Goal: Task Accomplishment & Management: Complete application form

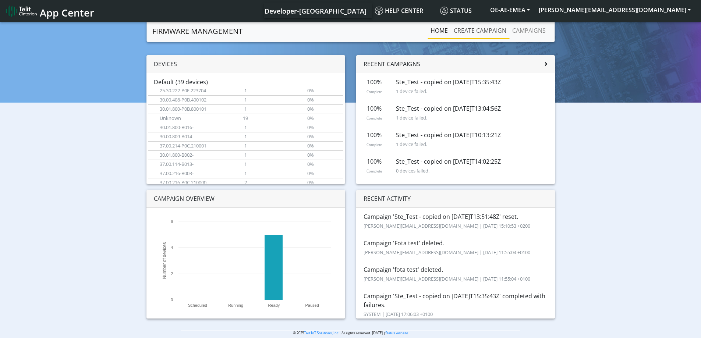
click at [492, 34] on link "Create campaign" at bounding box center [480, 30] width 59 height 15
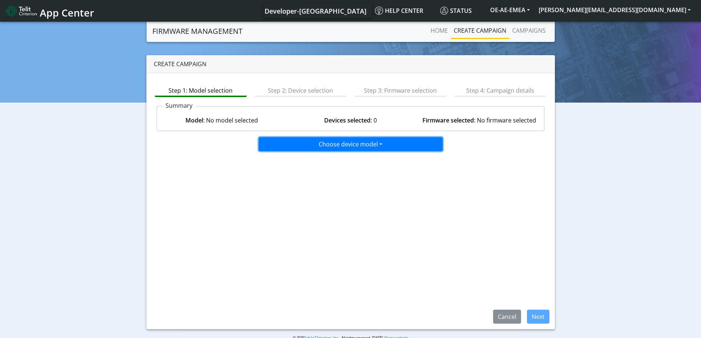
click at [363, 147] on button "Choose device model" at bounding box center [351, 144] width 184 height 14
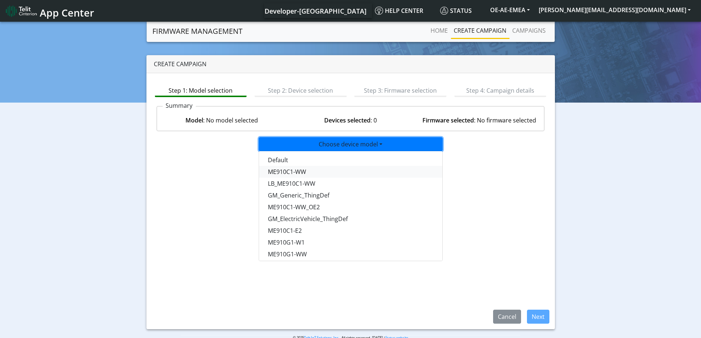
click at [310, 173] on button "ME910C1-WW" at bounding box center [351, 172] width 184 height 12
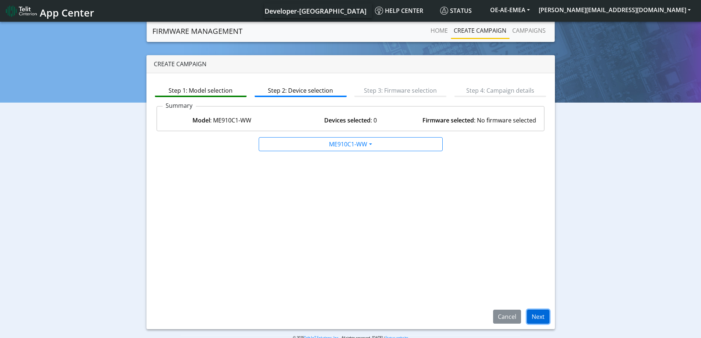
click at [539, 315] on button "Next" at bounding box center [538, 317] width 22 height 14
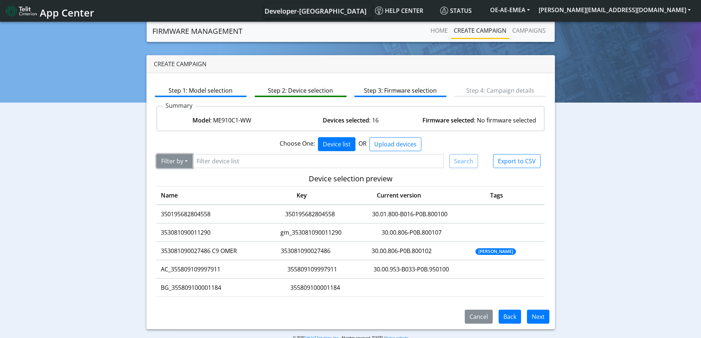
click at [185, 163] on button "Filter by" at bounding box center [174, 161] width 36 height 14
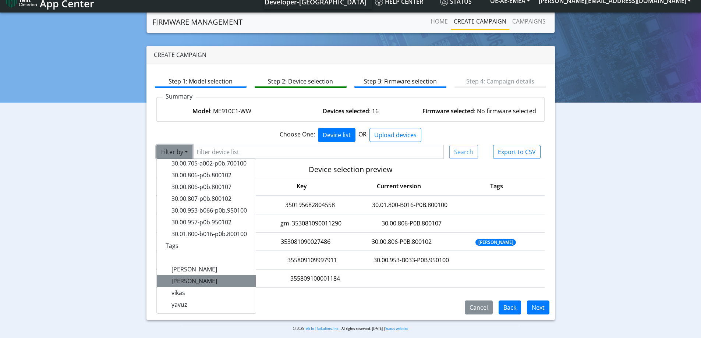
scroll to position [14, 0]
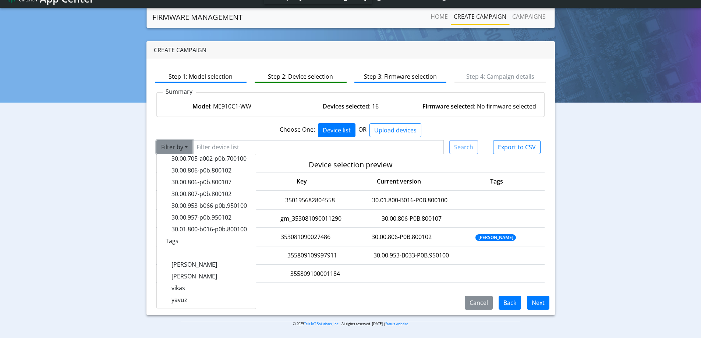
click at [186, 149] on button "Filter by" at bounding box center [174, 147] width 36 height 14
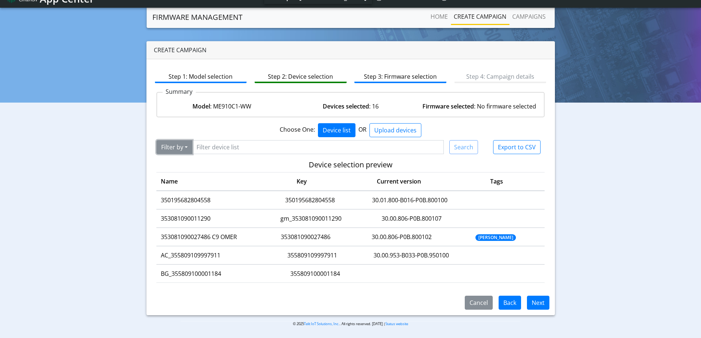
click at [180, 149] on button "Filter by" at bounding box center [174, 147] width 36 height 14
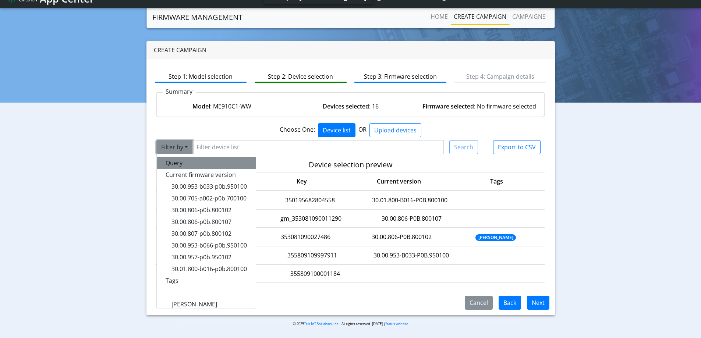
click at [173, 165] on button "Query" at bounding box center [206, 163] width 99 height 12
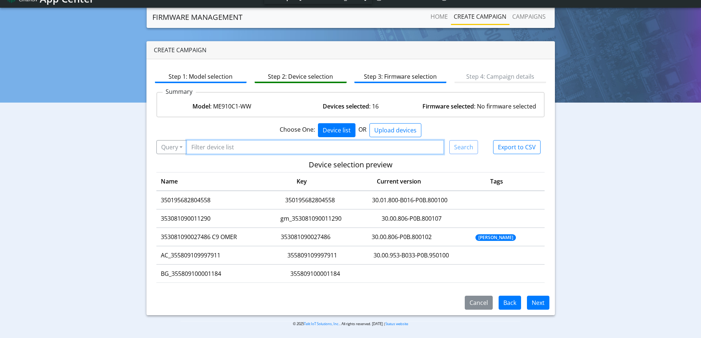
click at [246, 151] on input "Filter device list" at bounding box center [316, 147] width 258 height 14
paste input "350936960014224"
type input "350936960014224"
click at [472, 148] on button "Search" at bounding box center [463, 147] width 29 height 14
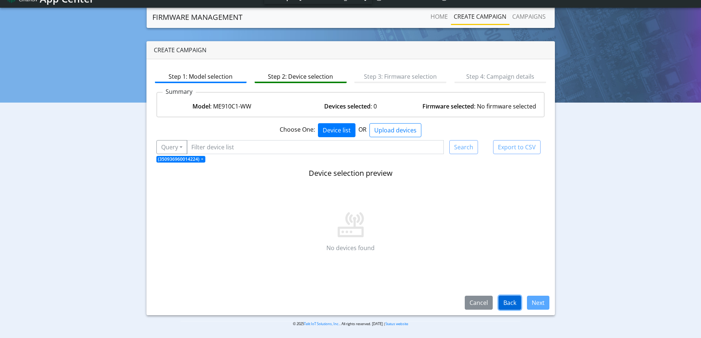
click at [510, 305] on button "Back" at bounding box center [510, 303] width 22 height 14
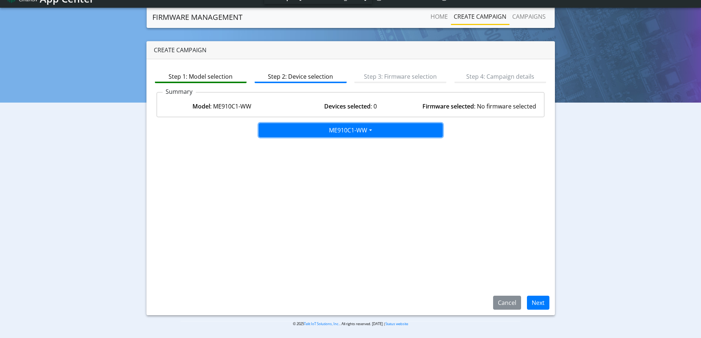
click at [365, 132] on button "ME910C1-WW" at bounding box center [351, 130] width 184 height 14
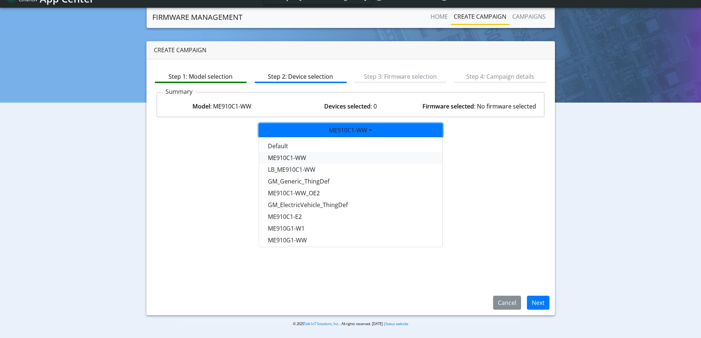
click at [284, 158] on button "ME910C1-WW" at bounding box center [351, 158] width 184 height 12
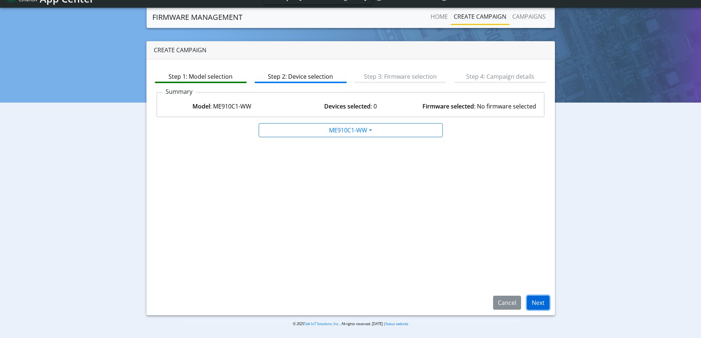
click at [548, 298] on button "Next" at bounding box center [538, 303] width 22 height 14
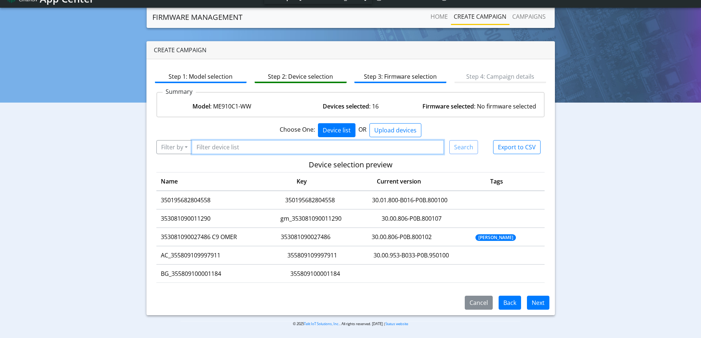
click at [264, 146] on input "Filter device list" at bounding box center [318, 147] width 253 height 14
paste input "350936960014224"
click at [198, 144] on input "350936960014224" at bounding box center [318, 147] width 253 height 14
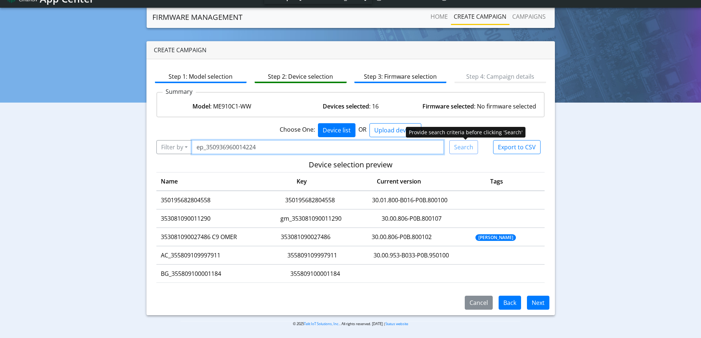
type input "ep_350936960014224"
click at [463, 149] on div "Search" at bounding box center [463, 147] width 29 height 14
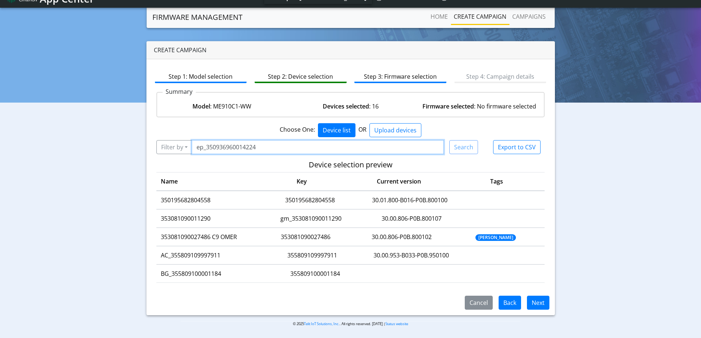
click at [282, 152] on input "ep_350936960014224" at bounding box center [318, 147] width 253 height 14
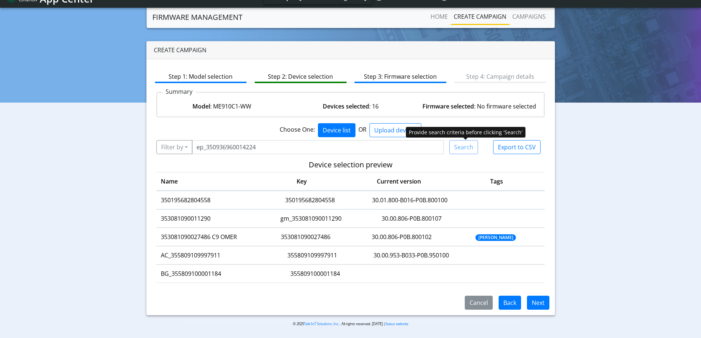
click at [465, 146] on div "Search" at bounding box center [463, 147] width 29 height 14
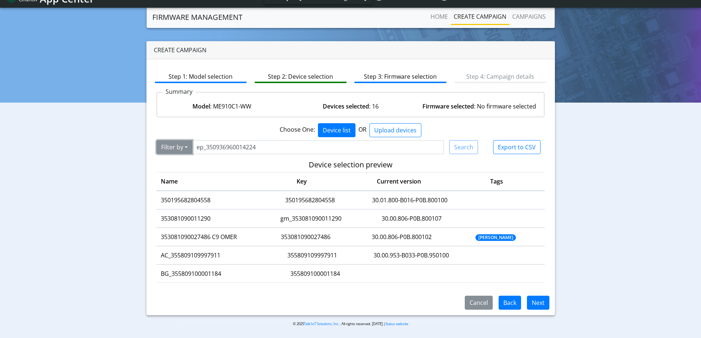
click at [174, 154] on button "Filter by" at bounding box center [174, 147] width 36 height 14
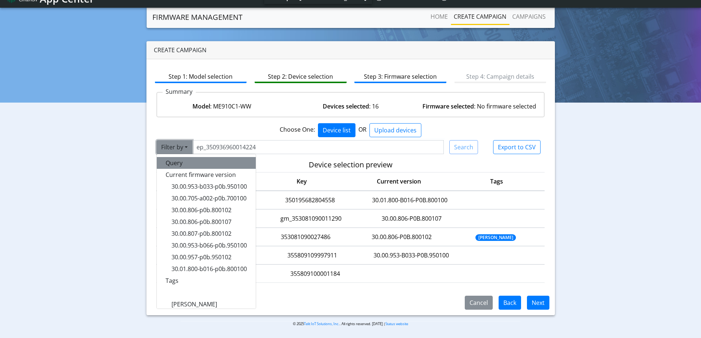
click at [180, 168] on button "Query" at bounding box center [206, 163] width 99 height 12
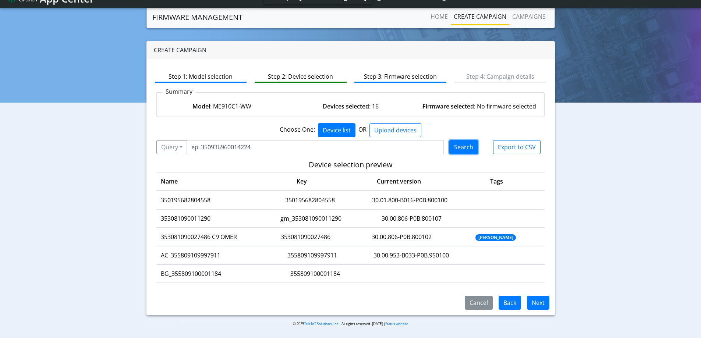
click at [466, 148] on button "Search" at bounding box center [463, 147] width 29 height 14
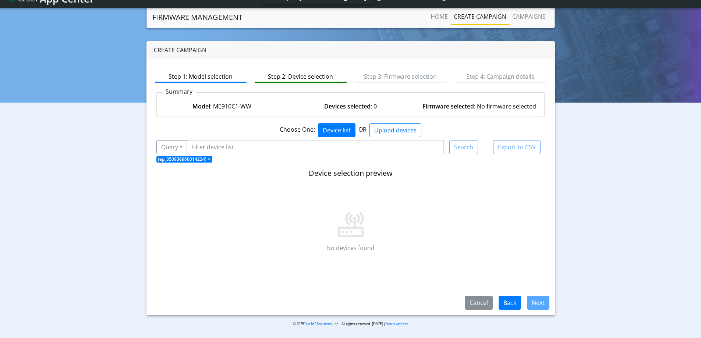
click at [209, 159] on span "×" at bounding box center [209, 159] width 3 height 6
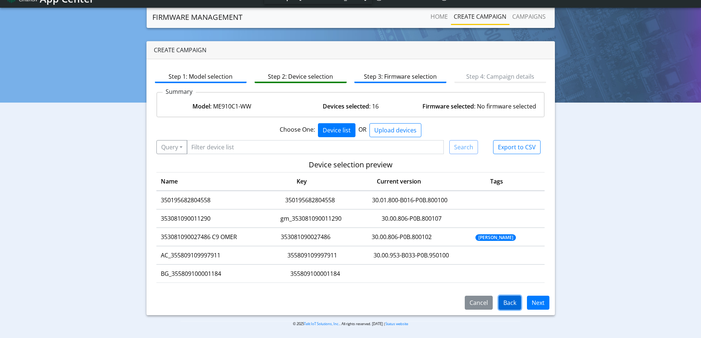
click at [509, 299] on button "Back" at bounding box center [510, 303] width 22 height 14
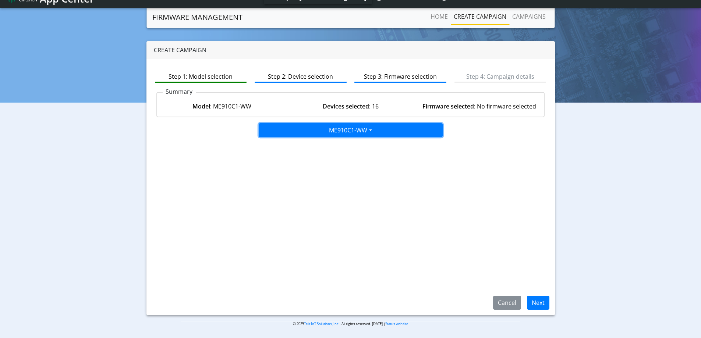
click at [363, 130] on button "ME910C1-WW" at bounding box center [351, 130] width 184 height 14
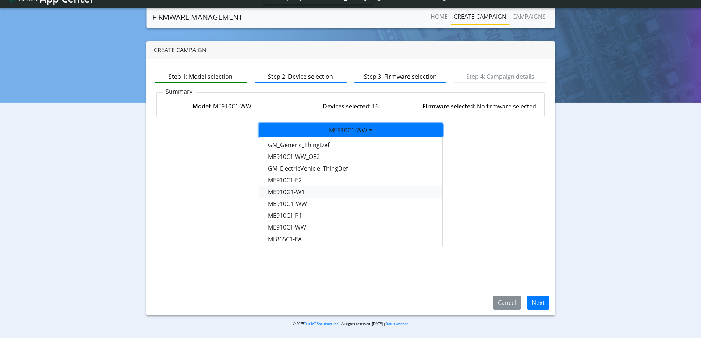
scroll to position [37, 0]
click at [309, 229] on button "ME910C1-WW" at bounding box center [351, 227] width 184 height 12
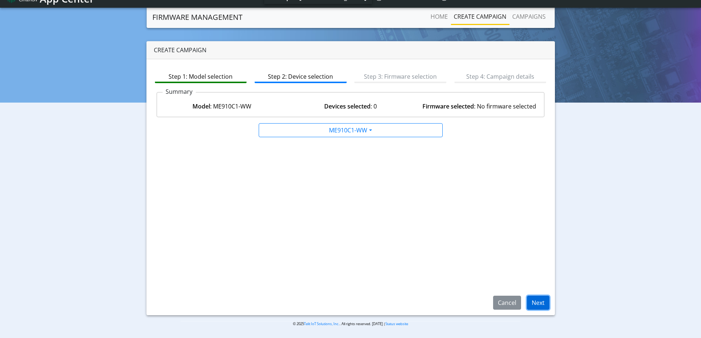
click at [535, 304] on button "Next" at bounding box center [538, 303] width 22 height 14
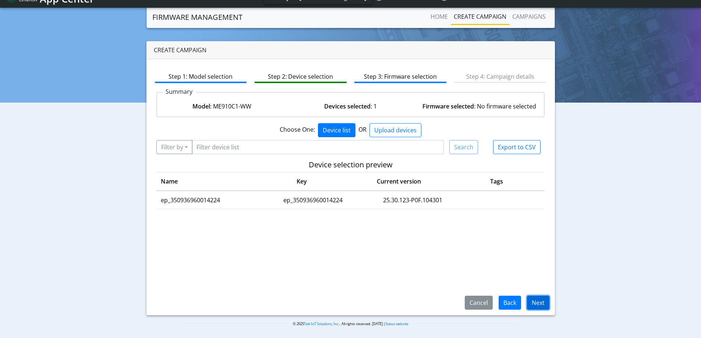
click at [546, 304] on button "Next" at bounding box center [538, 303] width 22 height 14
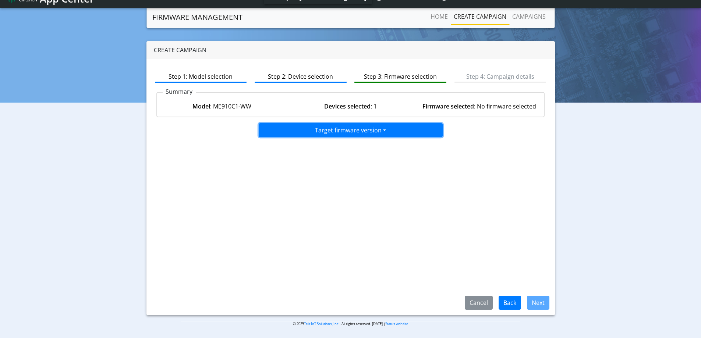
click at [392, 134] on button "Target firmware version" at bounding box center [351, 130] width 184 height 14
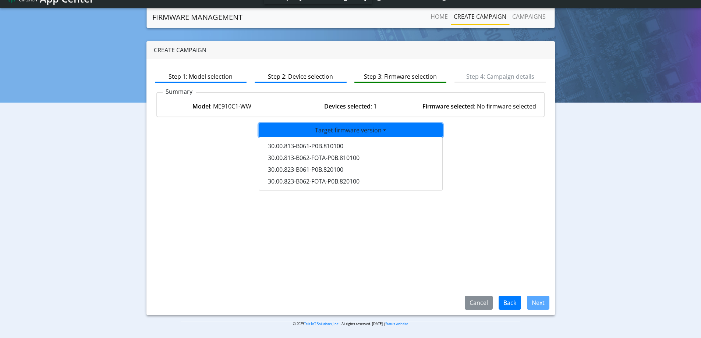
click at [187, 162] on div "Step 1: Model selection Step 2: Device selection Step 3: Firmware selection Ste…" at bounding box center [351, 187] width 409 height 256
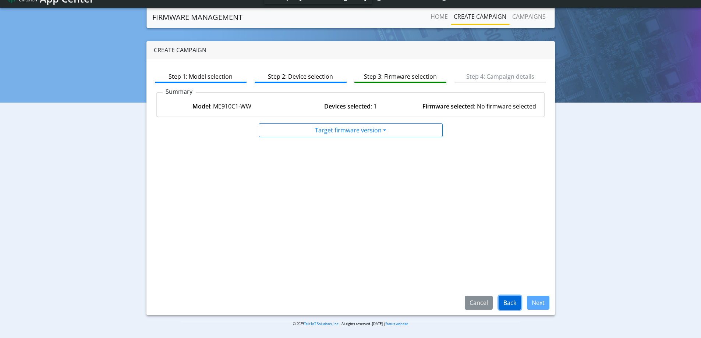
click at [512, 304] on button "Back" at bounding box center [510, 303] width 22 height 14
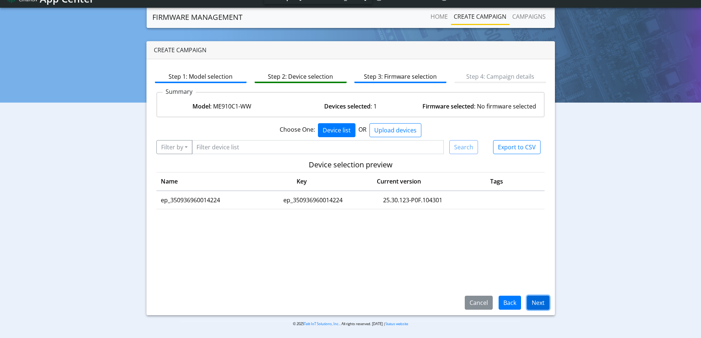
click at [549, 302] on button "Next" at bounding box center [538, 303] width 22 height 14
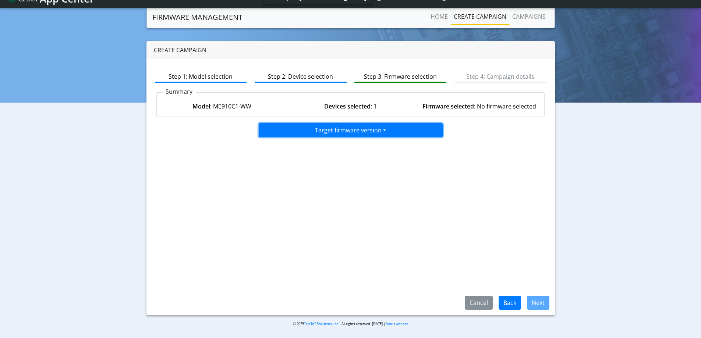
click at [375, 135] on button "Target firmware version" at bounding box center [351, 130] width 184 height 14
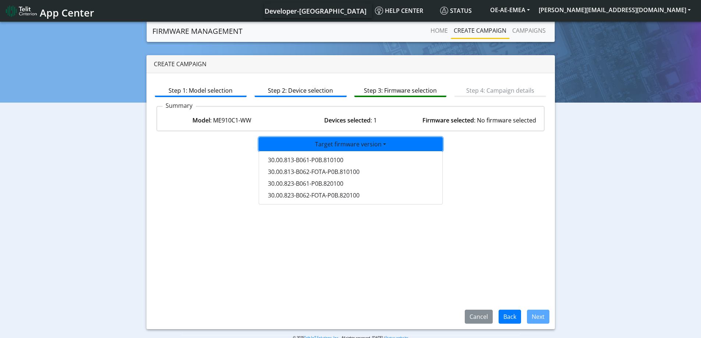
click at [501, 198] on div "Step 1: Model selection Step 2: Device selection Step 3: Firmware selection Ste…" at bounding box center [351, 201] width 409 height 256
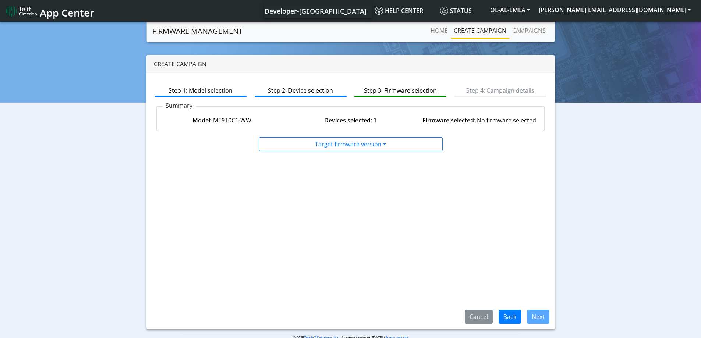
click at [615, 66] on div "Create campaign Step 1: Model selection Step 2: Device selection Step 3: Firmwa…" at bounding box center [351, 192] width 690 height 274
click at [487, 321] on button "Cancel" at bounding box center [479, 317] width 28 height 14
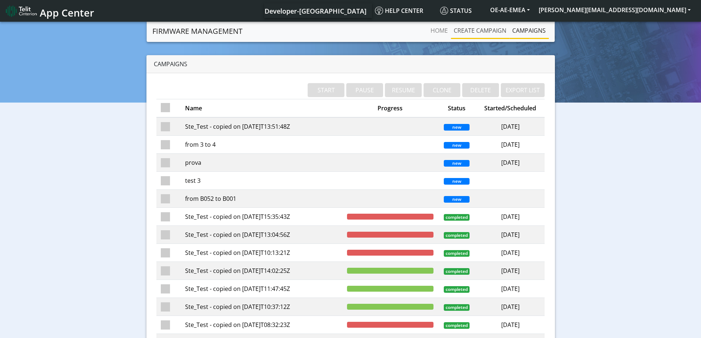
click at [491, 29] on link "Create campaign" at bounding box center [480, 30] width 59 height 15
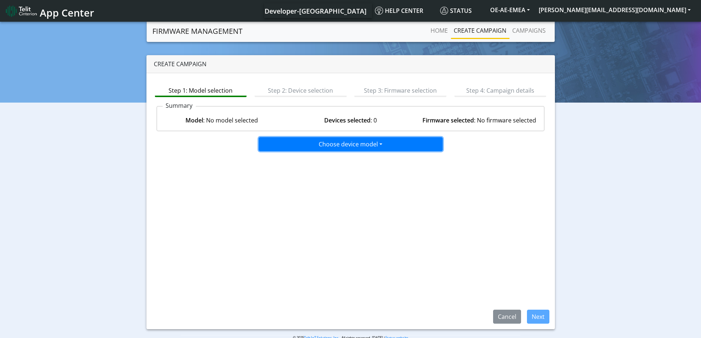
click at [317, 141] on button "Choose device model" at bounding box center [351, 144] width 184 height 14
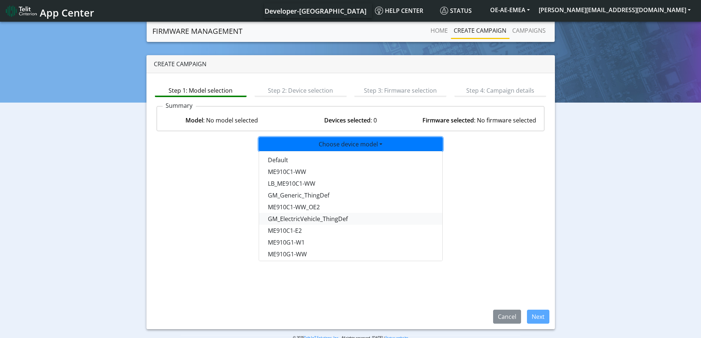
scroll to position [37, 0]
click at [306, 240] on button "ME910C1-WW" at bounding box center [351, 241] width 184 height 12
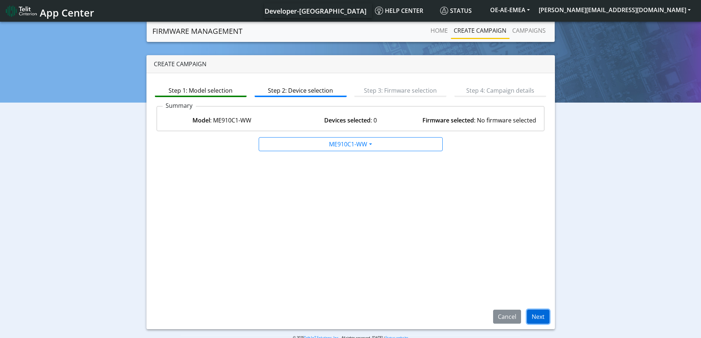
click at [540, 318] on button "Next" at bounding box center [538, 317] width 22 height 14
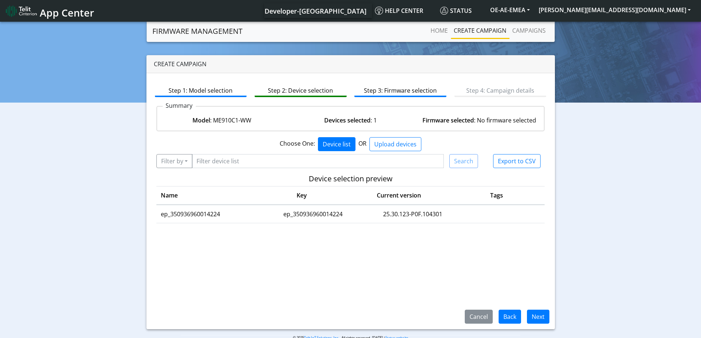
click at [442, 212] on td "25.30.123-P0F.104301" at bounding box center [413, 214] width 95 height 18
click at [541, 317] on button "Next" at bounding box center [538, 317] width 22 height 14
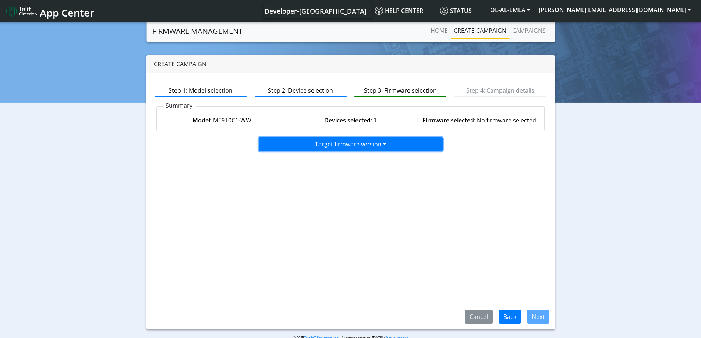
click at [373, 142] on button "Target firmware version" at bounding box center [351, 144] width 184 height 14
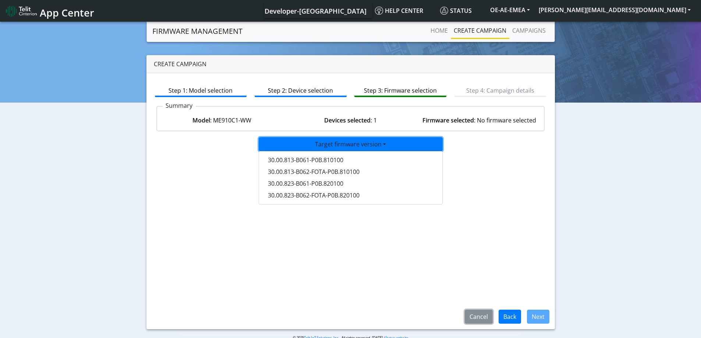
drag, startPoint x: 479, startPoint y: 319, endPoint x: 387, endPoint y: 25, distance: 308.3
click at [479, 319] on button "Cancel" at bounding box center [479, 317] width 28 height 14
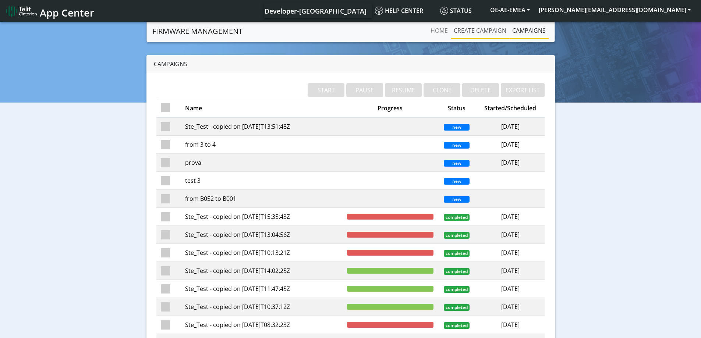
click at [488, 30] on link "Create campaign" at bounding box center [480, 30] width 59 height 15
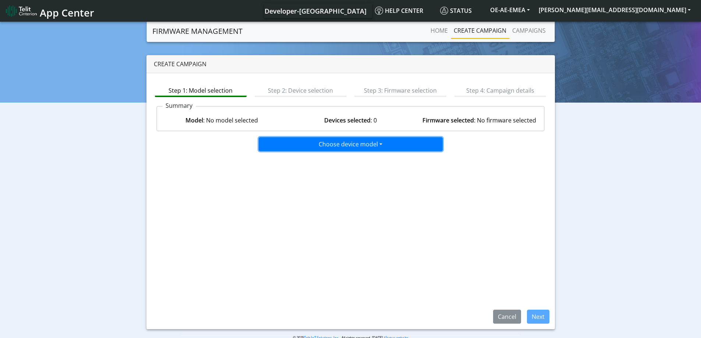
click at [361, 147] on button "Choose device model" at bounding box center [351, 144] width 184 height 14
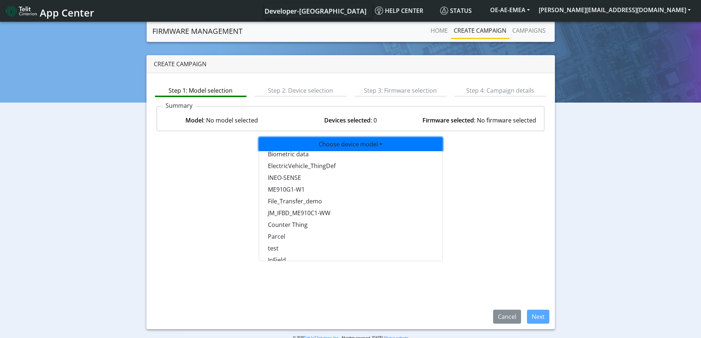
scroll to position [479, 0]
click at [273, 211] on button "test" at bounding box center [351, 212] width 184 height 12
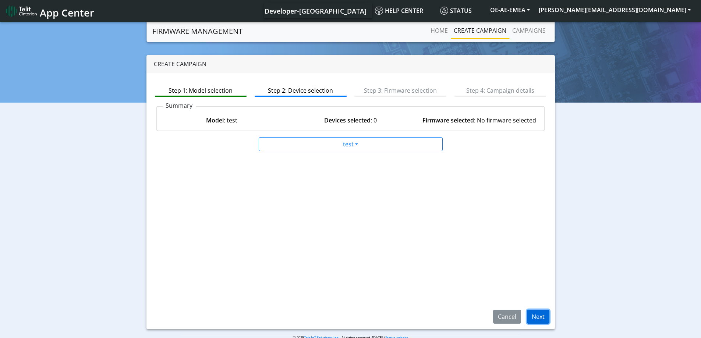
click at [534, 317] on button "Next" at bounding box center [538, 317] width 22 height 14
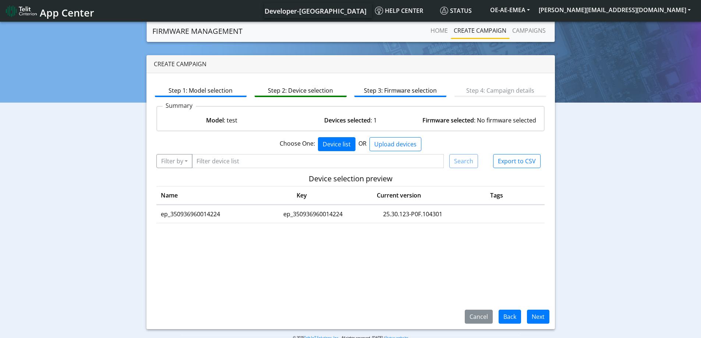
click at [207, 219] on td "ep_350936960014224" at bounding box center [208, 214] width 105 height 18
click at [536, 320] on button "Next" at bounding box center [538, 317] width 22 height 14
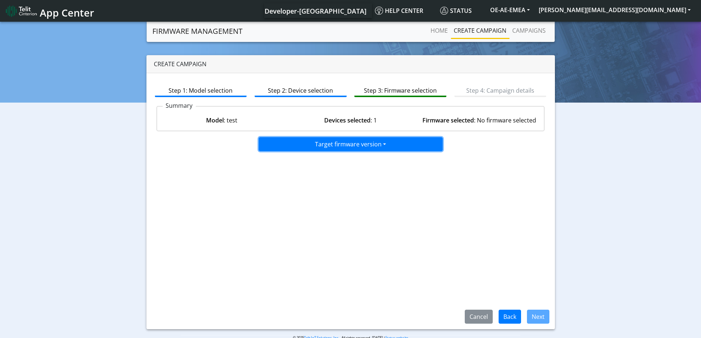
click at [393, 146] on button "Target firmware version" at bounding box center [351, 144] width 184 height 14
click at [269, 161] on button "25.30.008" at bounding box center [351, 160] width 184 height 12
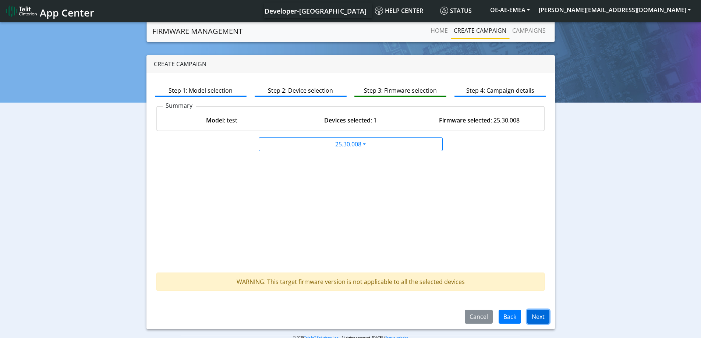
click at [534, 320] on button "Next" at bounding box center [538, 317] width 22 height 14
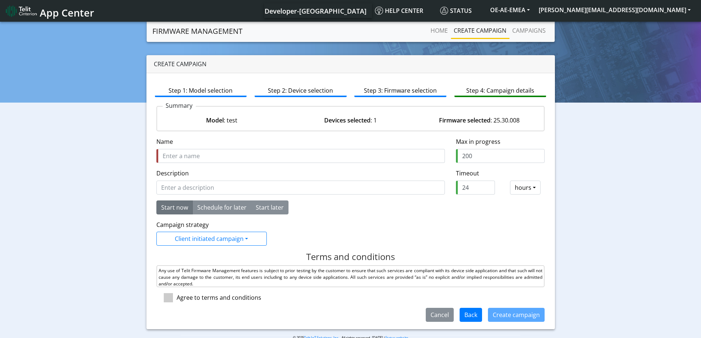
click at [163, 299] on div at bounding box center [166, 297] width 20 height 9
click at [167, 299] on span at bounding box center [168, 297] width 9 height 9
click at [177, 298] on input "checkbox" at bounding box center [179, 295] width 5 height 5
checkbox input "true"
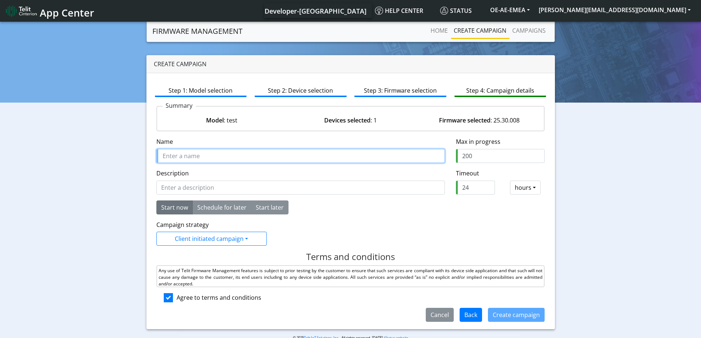
click at [261, 157] on input "Name" at bounding box center [300, 156] width 289 height 14
drag, startPoint x: 200, startPoint y: 158, endPoint x: 154, endPoint y: 158, distance: 46.0
click at [154, 158] on div "Name is required Name le910c1" at bounding box center [301, 153] width 300 height 32
type input "le910c1"
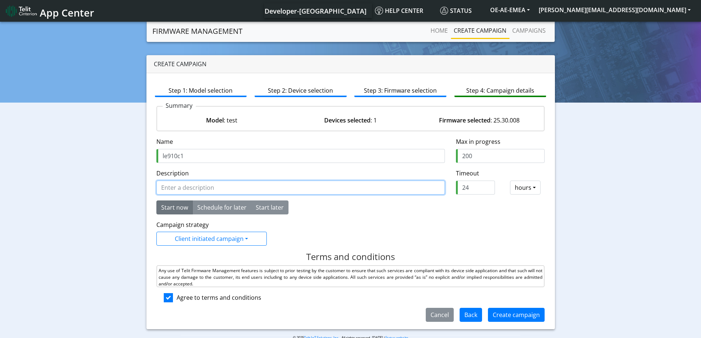
click at [172, 187] on input "Description" at bounding box center [300, 188] width 289 height 14
paste input "le910c1"
type input "le910c1"
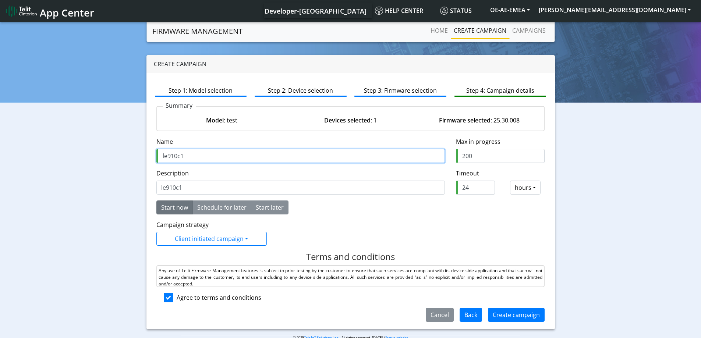
click at [196, 154] on input "le910c1" at bounding box center [300, 156] width 289 height 14
type input "le910c1 test"
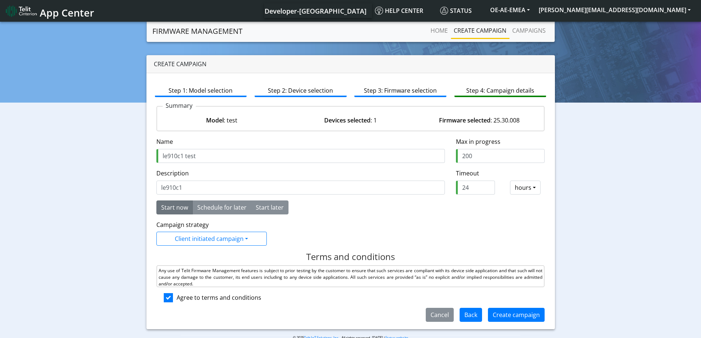
click at [421, 216] on form "Name is required Name le910c1 test Max in progress 200 Description le910c1 Time…" at bounding box center [350, 229] width 389 height 185
click at [523, 316] on button "Create campaign" at bounding box center [516, 315] width 57 height 14
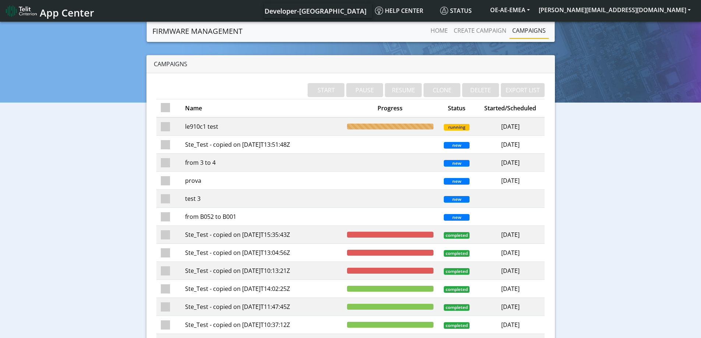
click at [214, 129] on td "le910c1 test" at bounding box center [262, 126] width 162 height 18
